Goal: Task Accomplishment & Management: Complete application form

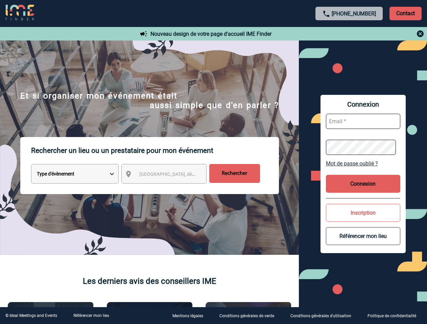
click at [213, 162] on p "Rechercher un lieu ou un prestataire pour mon événement" at bounding box center [155, 150] width 248 height 27
click at [405, 13] on p "Contact" at bounding box center [405, 14] width 32 height 14
click at [349, 34] on div at bounding box center [349, 34] width 150 height 8
click at [170, 175] on div at bounding box center [118, 90] width 237 height 180
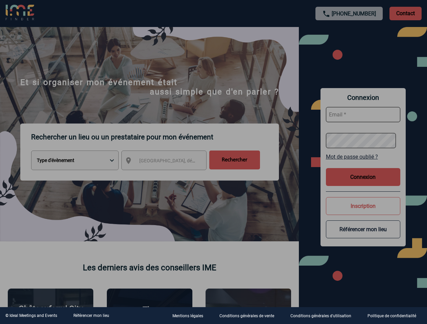
click at [363, 163] on div at bounding box center [213, 162] width 427 height 324
click at [363, 184] on div at bounding box center [213, 162] width 427 height 324
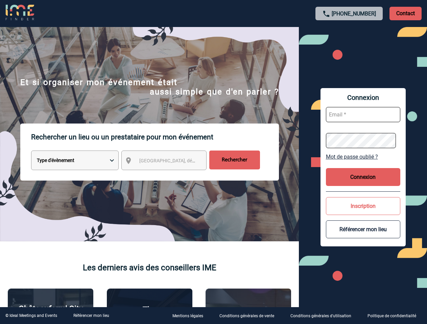
click at [363, 213] on button "Inscription" at bounding box center [363, 206] width 74 height 18
click at [363, 236] on button "Référencer mon lieu" at bounding box center [363, 230] width 74 height 18
click at [91, 316] on link "Référencer mon lieu" at bounding box center [91, 315] width 36 height 5
